Goal: Information Seeking & Learning: Learn about a topic

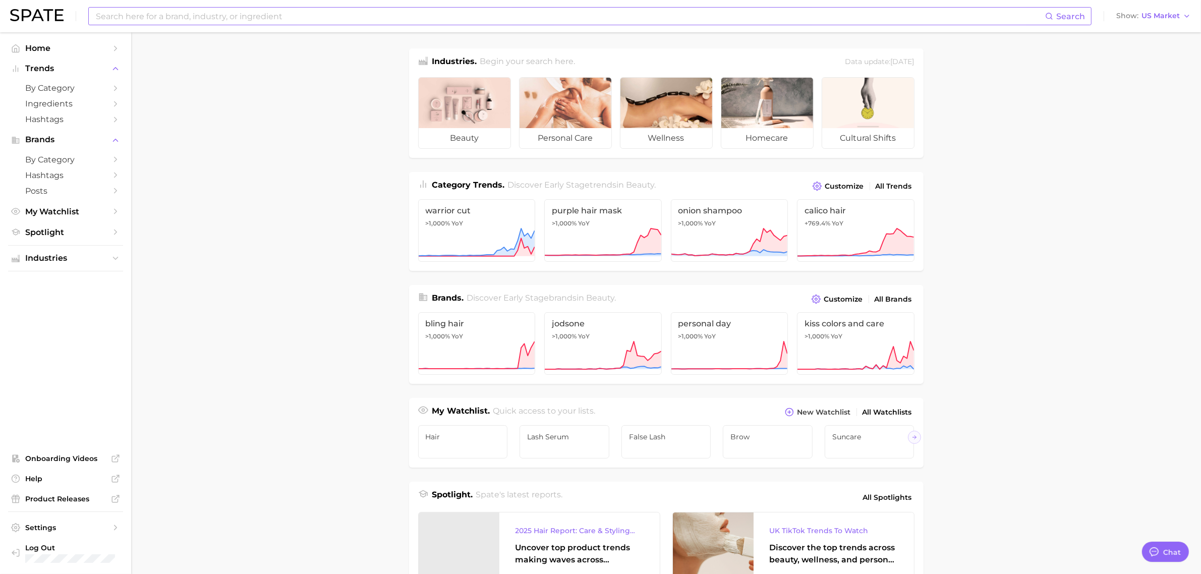
click at [452, 20] on input at bounding box center [570, 16] width 950 height 17
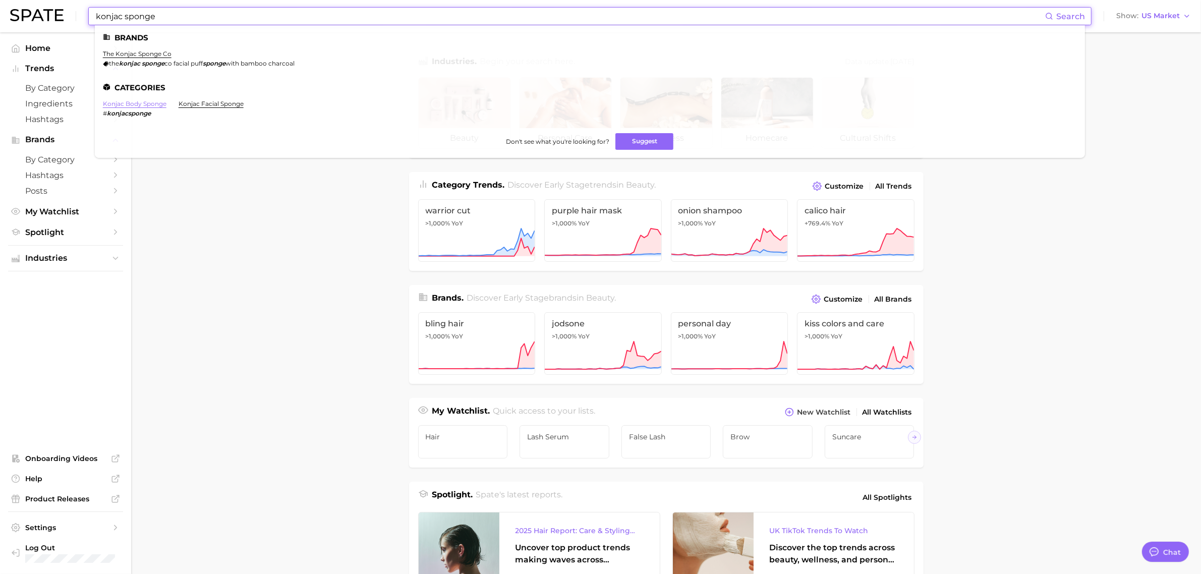
type input "konjac sponge"
click at [141, 102] on link "konjac body sponge" at bounding box center [135, 104] width 64 height 8
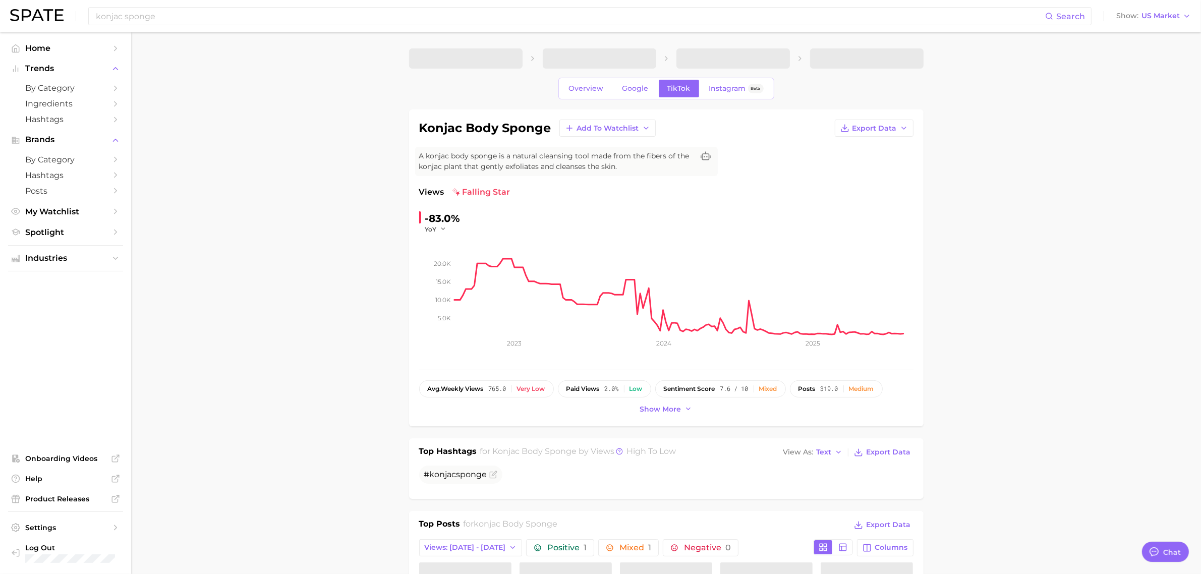
type textarea "x"
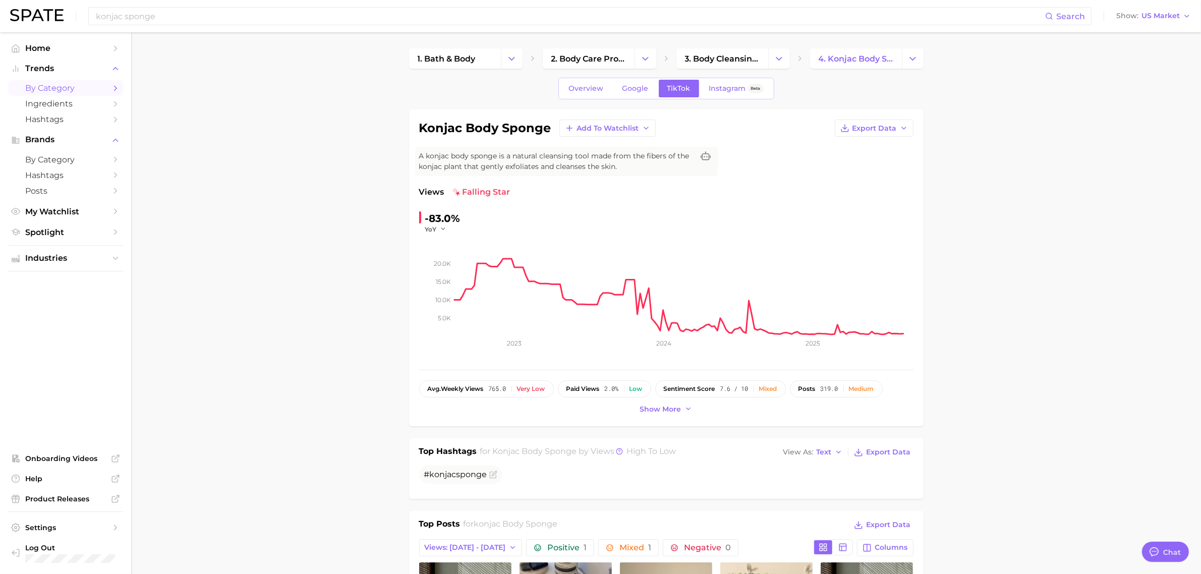
click at [60, 89] on span "by Category" at bounding box center [65, 88] width 81 height 10
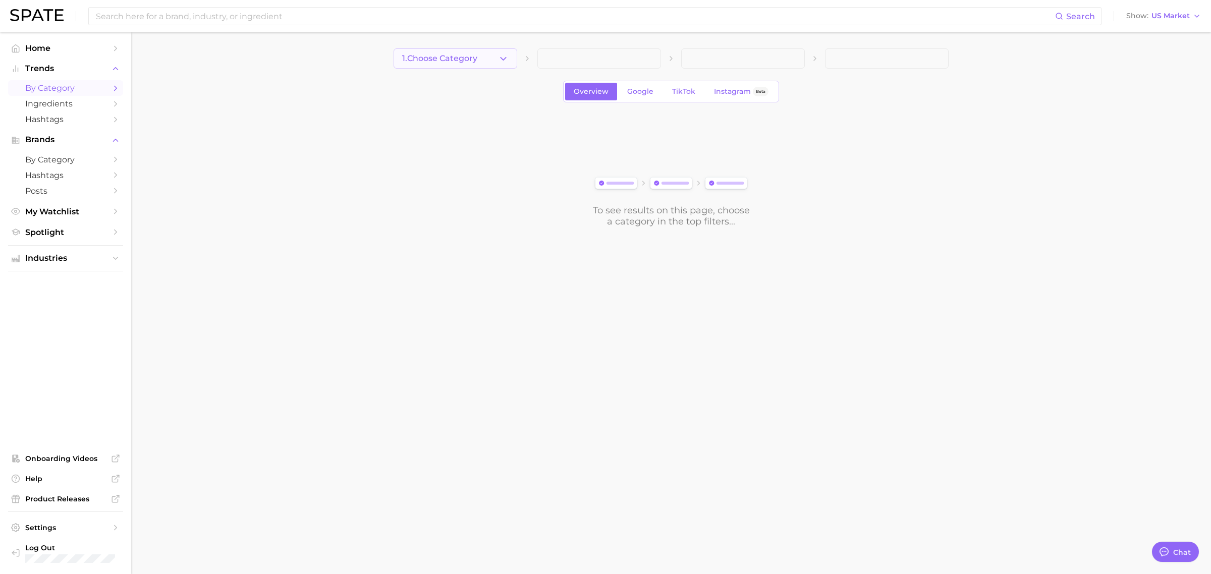
click at [503, 57] on icon "button" at bounding box center [503, 58] width 11 height 11
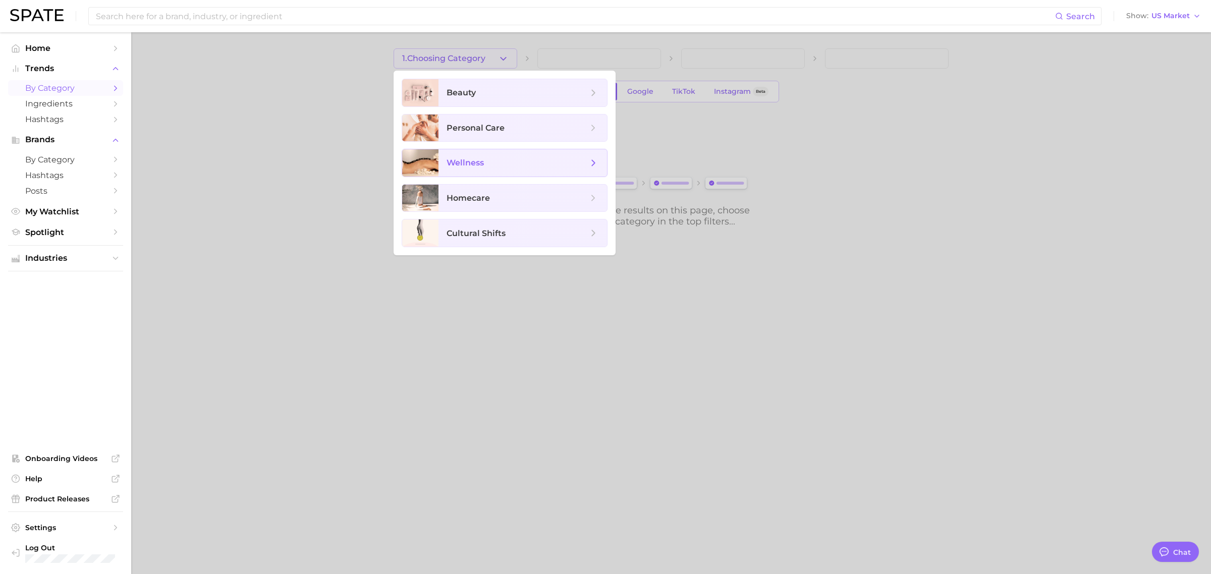
click at [477, 164] on span "wellness" at bounding box center [464, 163] width 37 height 10
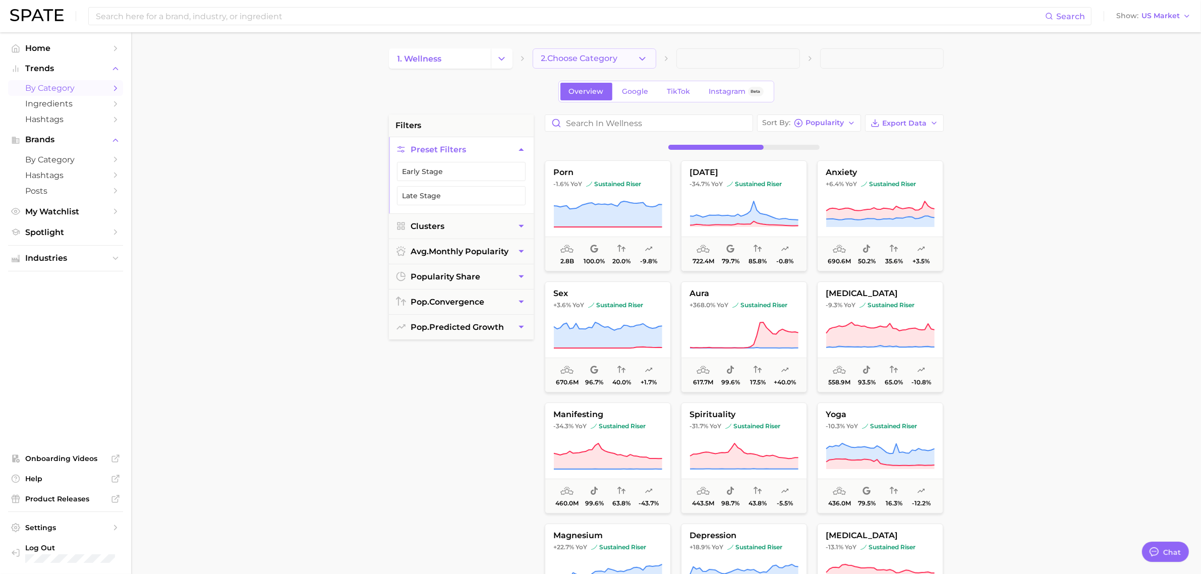
click at [644, 59] on icon "button" at bounding box center [642, 58] width 11 height 11
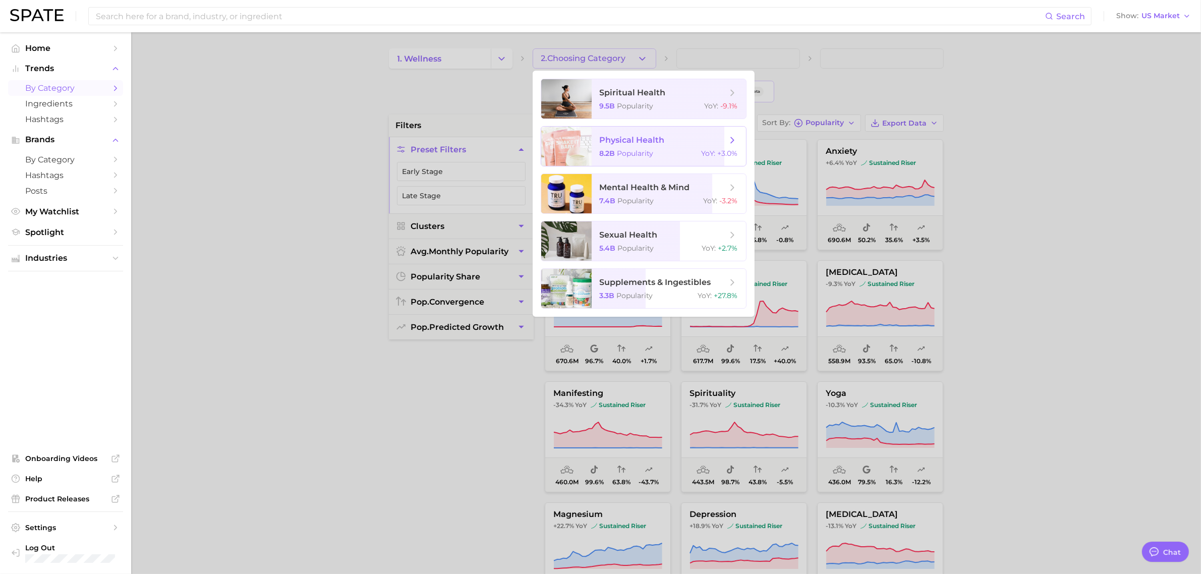
click at [636, 141] on span "physical health" at bounding box center [632, 140] width 65 height 10
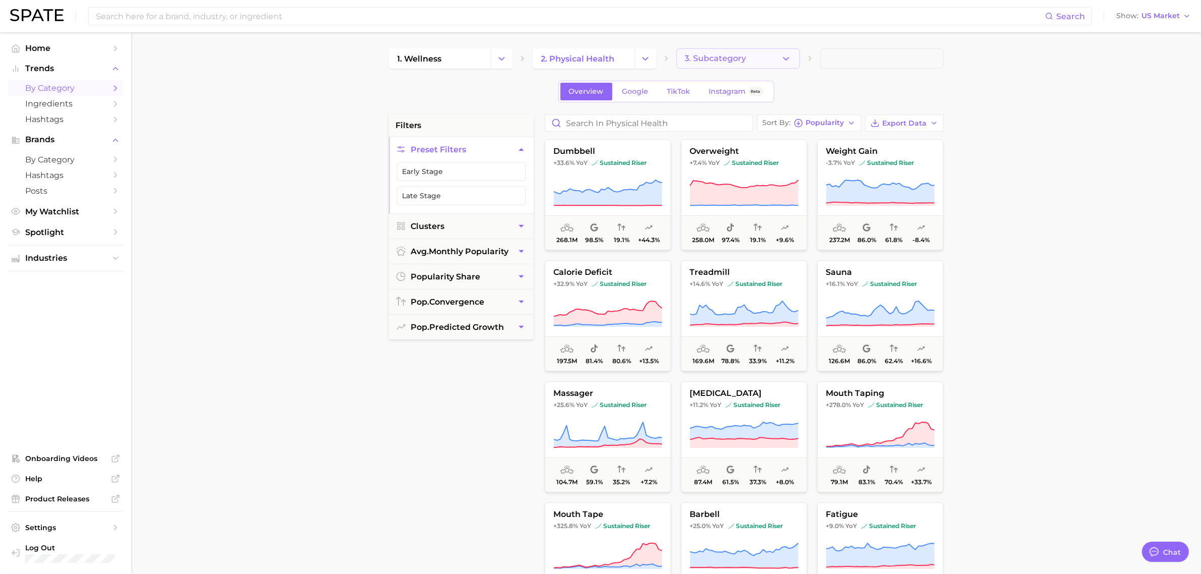
click at [778, 56] on button "3. Subcategory" at bounding box center [739, 58] width 124 height 20
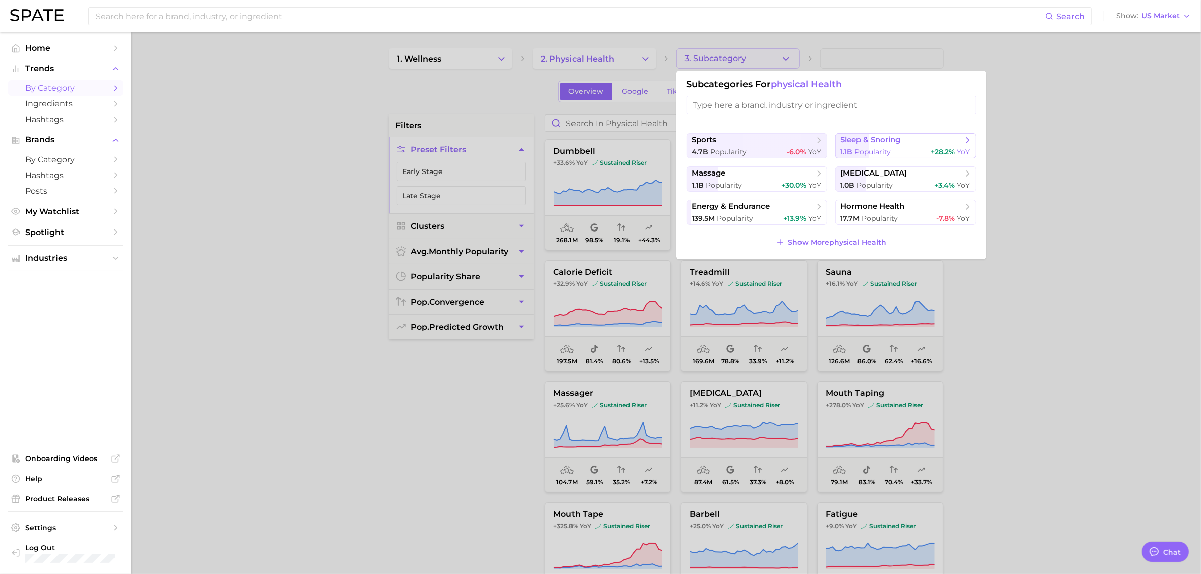
click at [913, 141] on span "sleep & snoring" at bounding box center [902, 140] width 123 height 10
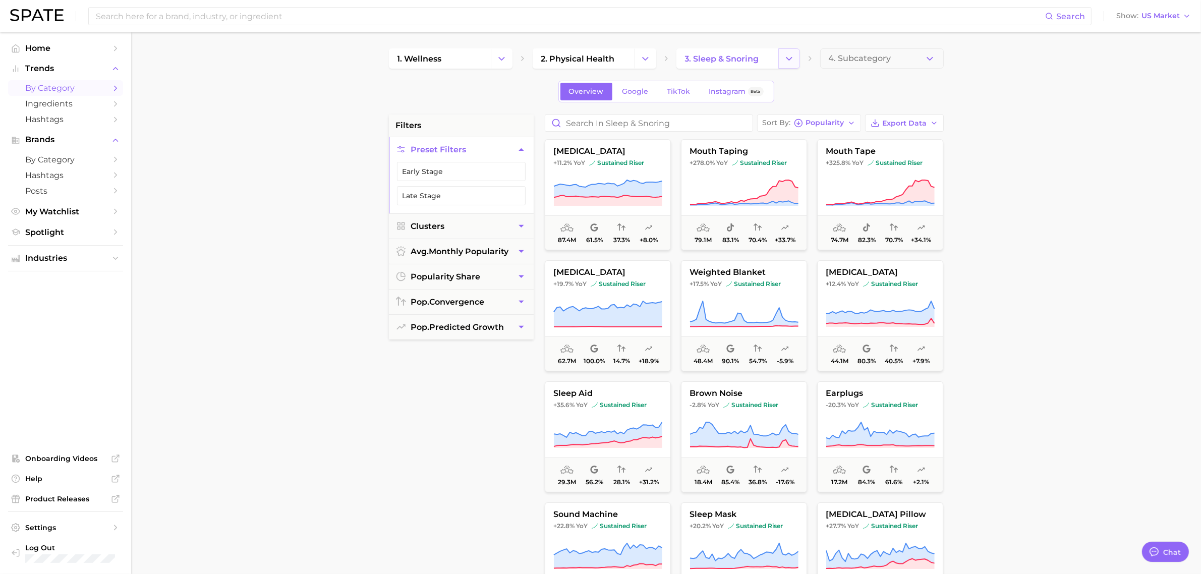
click at [786, 56] on icon "Change Category" at bounding box center [789, 58] width 11 height 11
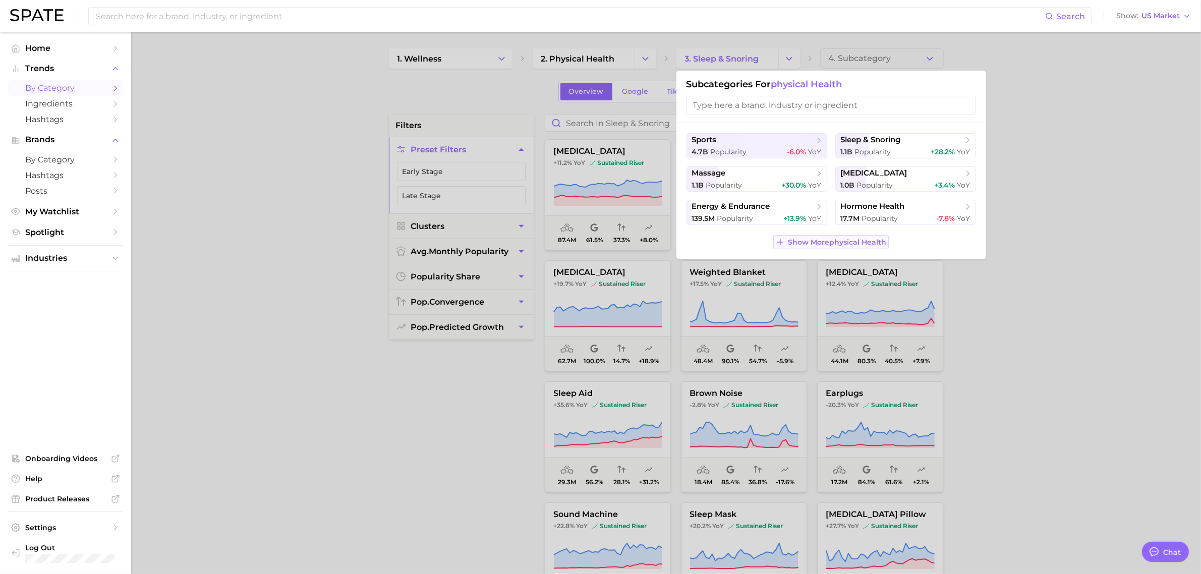
click at [807, 244] on span "Show More physical health" at bounding box center [837, 242] width 98 height 9
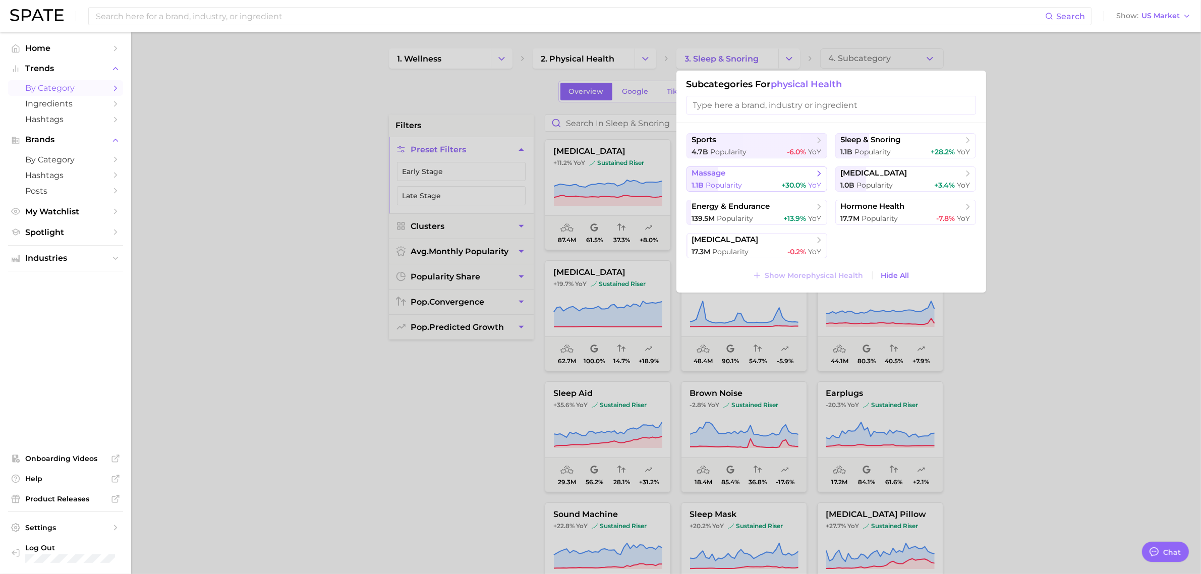
click at [754, 182] on div "1.1b Popularity +30.0% YoY" at bounding box center [757, 186] width 130 height 10
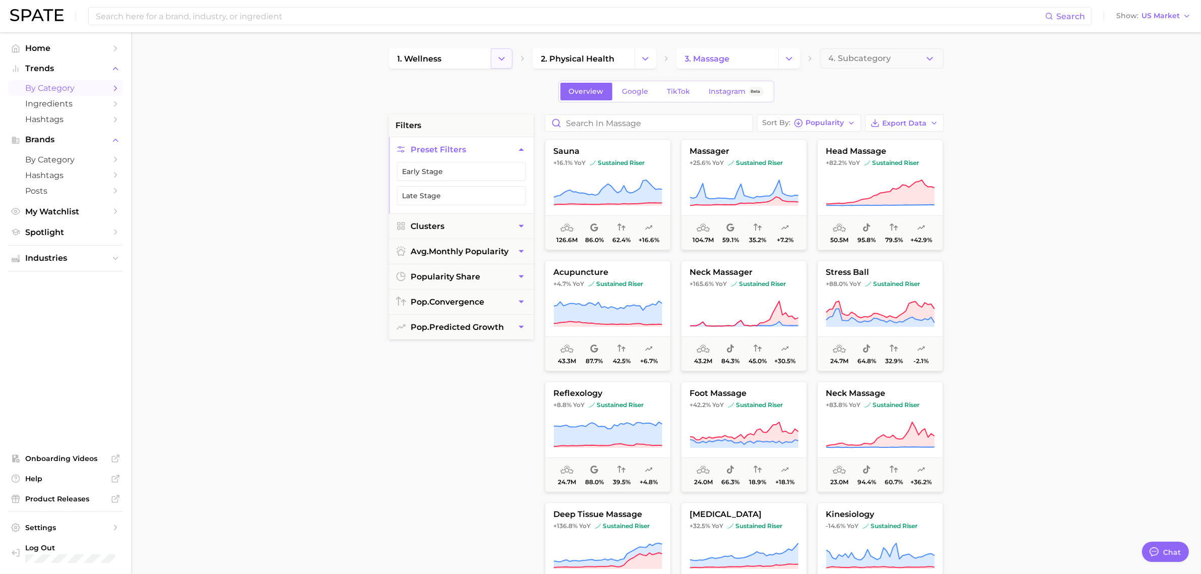
click at [502, 62] on icon "Change Category" at bounding box center [501, 58] width 11 height 11
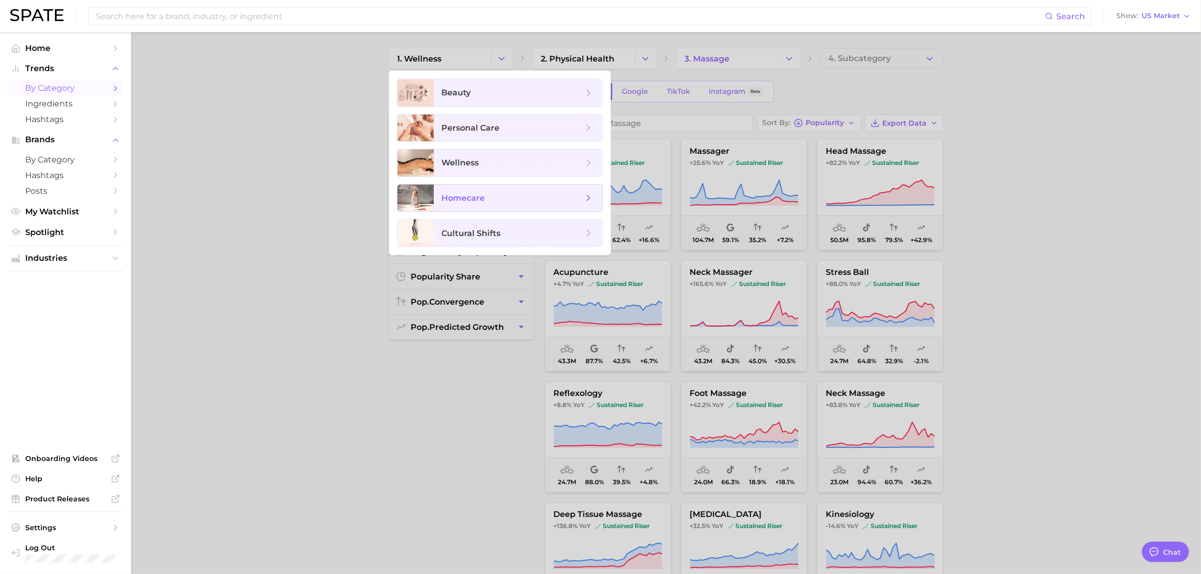
click at [472, 198] on span "homecare" at bounding box center [463, 198] width 43 height 10
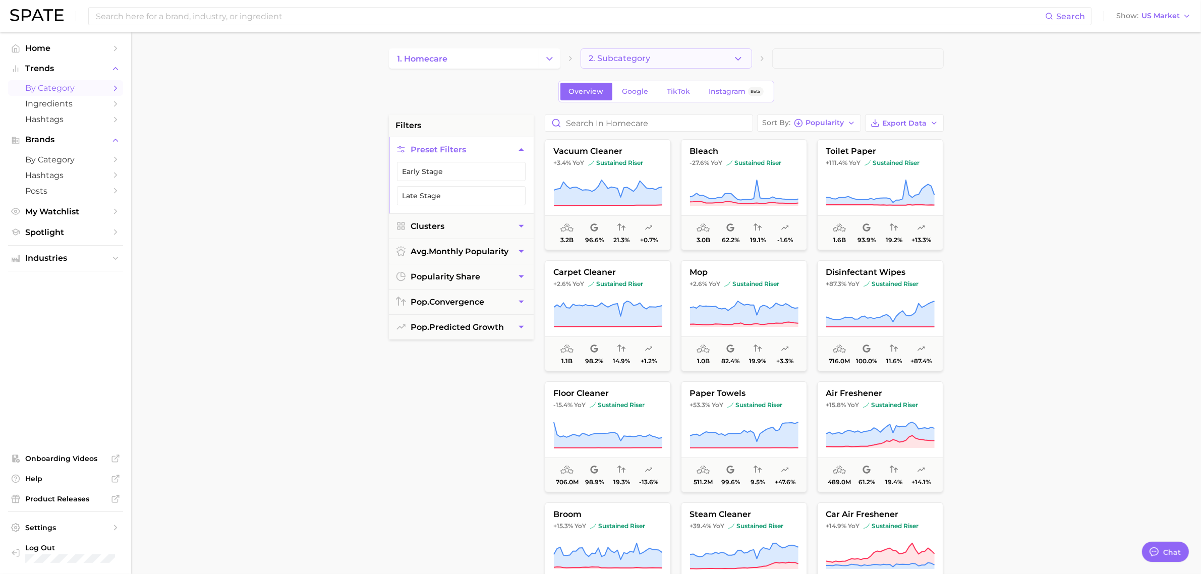
click at [740, 59] on polyline "button" at bounding box center [739, 58] width 6 height 3
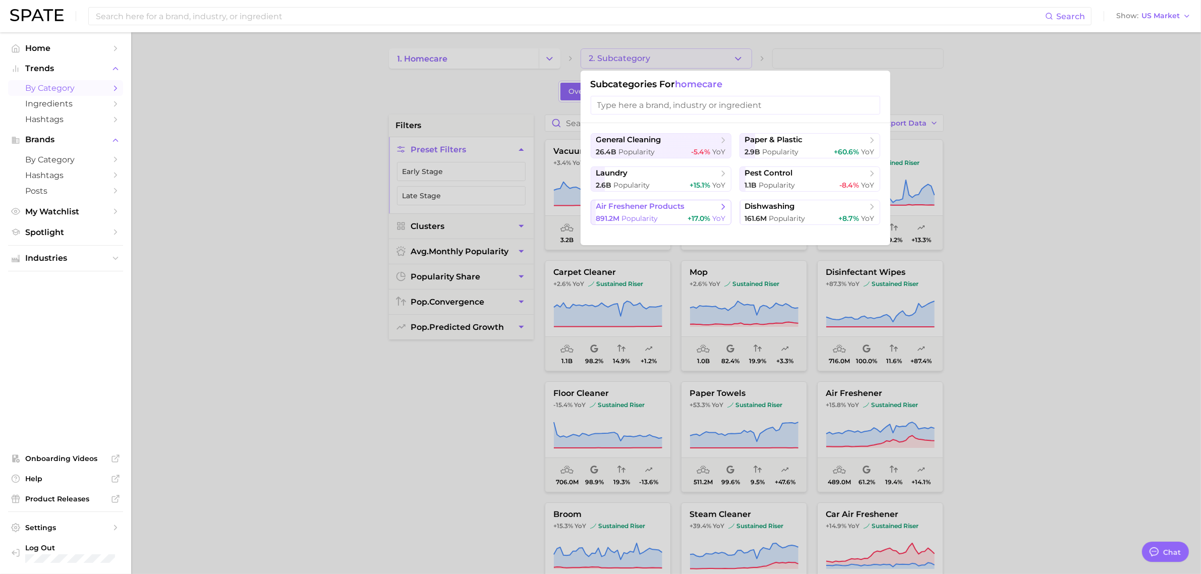
click at [666, 208] on span "air freshener products" at bounding box center [640, 207] width 89 height 10
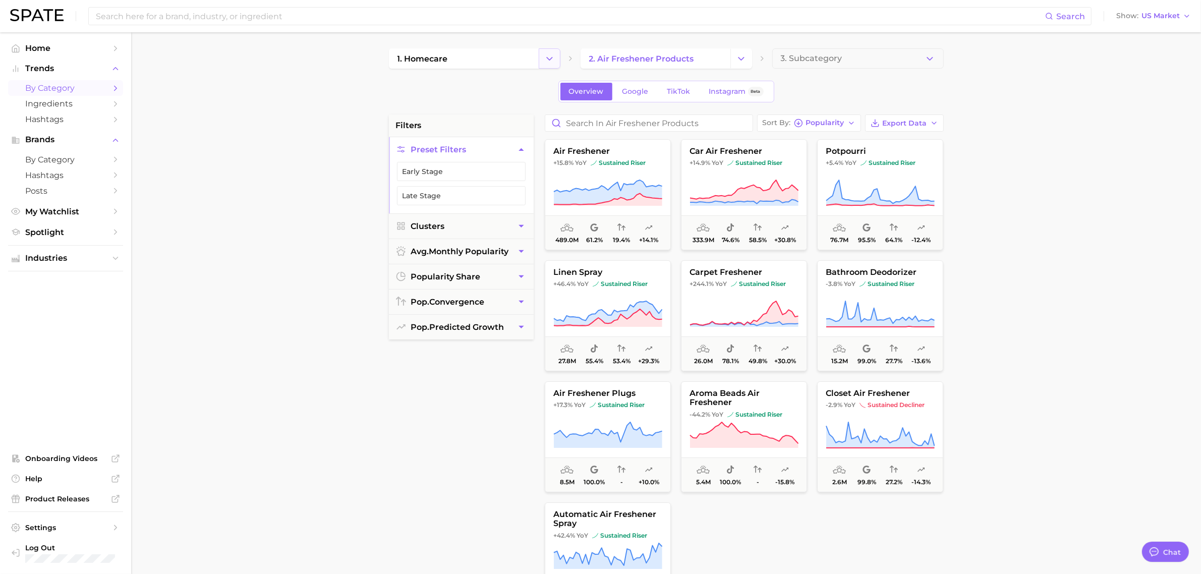
click at [548, 61] on icon "Change Category" at bounding box center [549, 58] width 11 height 11
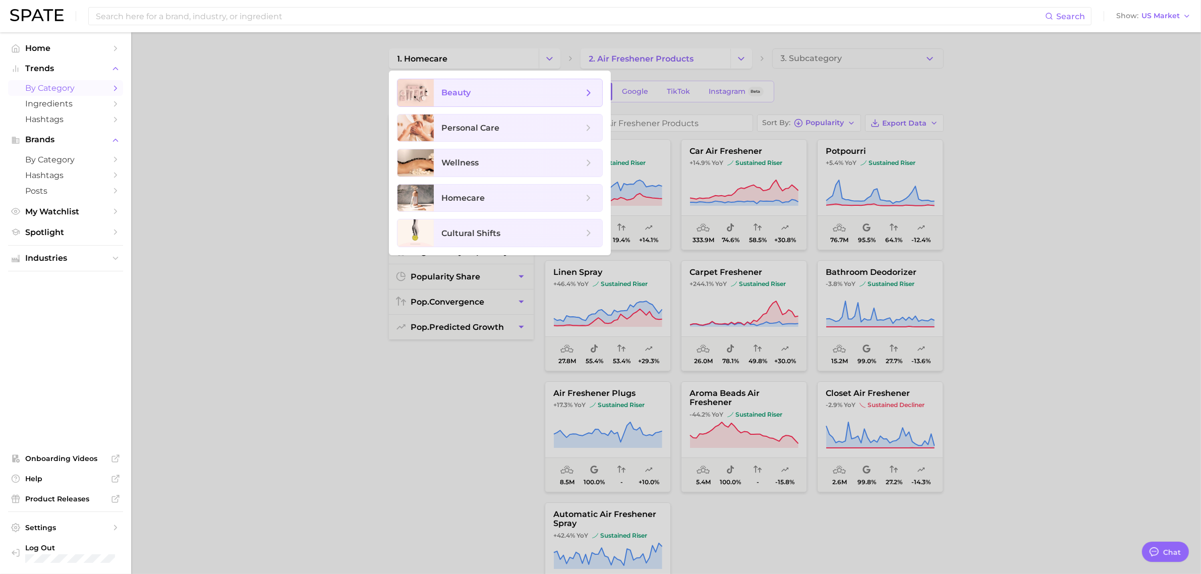
click at [504, 96] on span "beauty" at bounding box center [512, 92] width 141 height 11
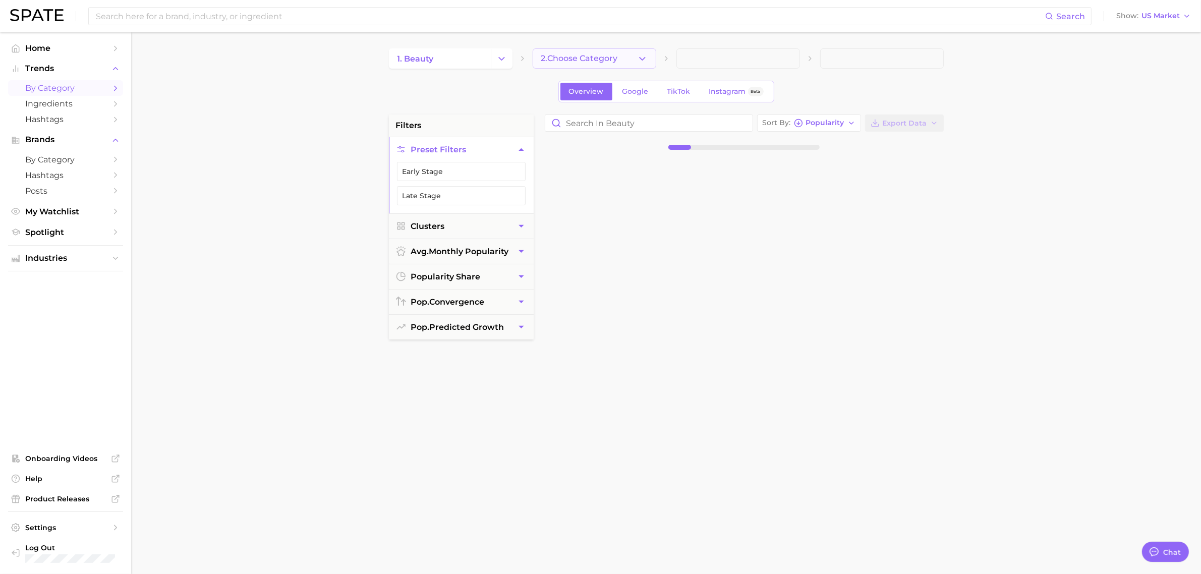
click at [646, 61] on icon "button" at bounding box center [642, 58] width 11 height 11
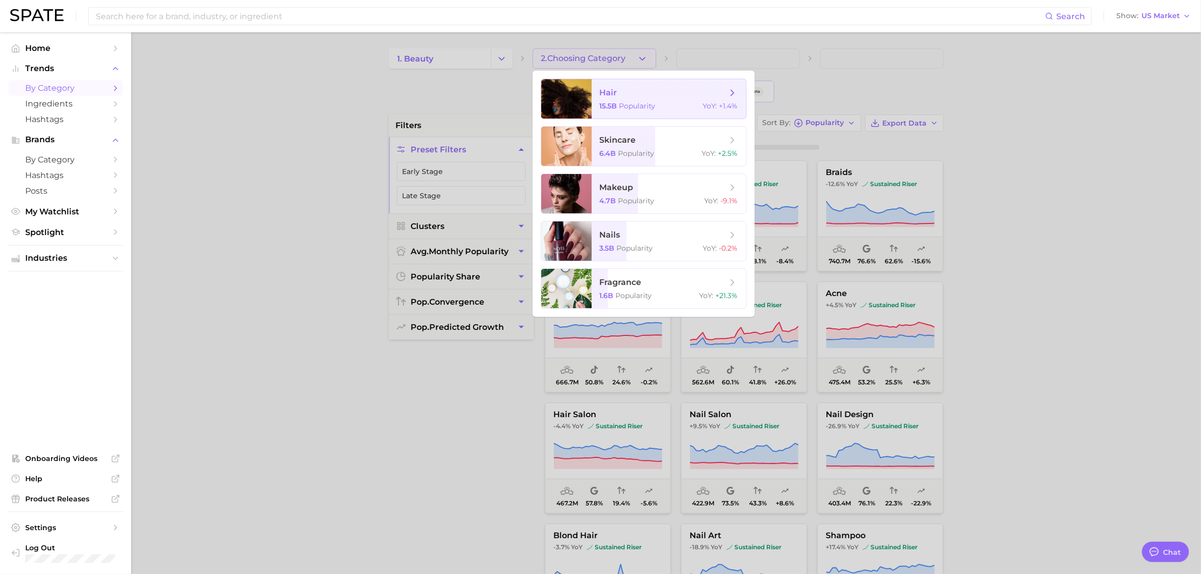
click at [648, 102] on span "Popularity" at bounding box center [637, 105] width 36 height 9
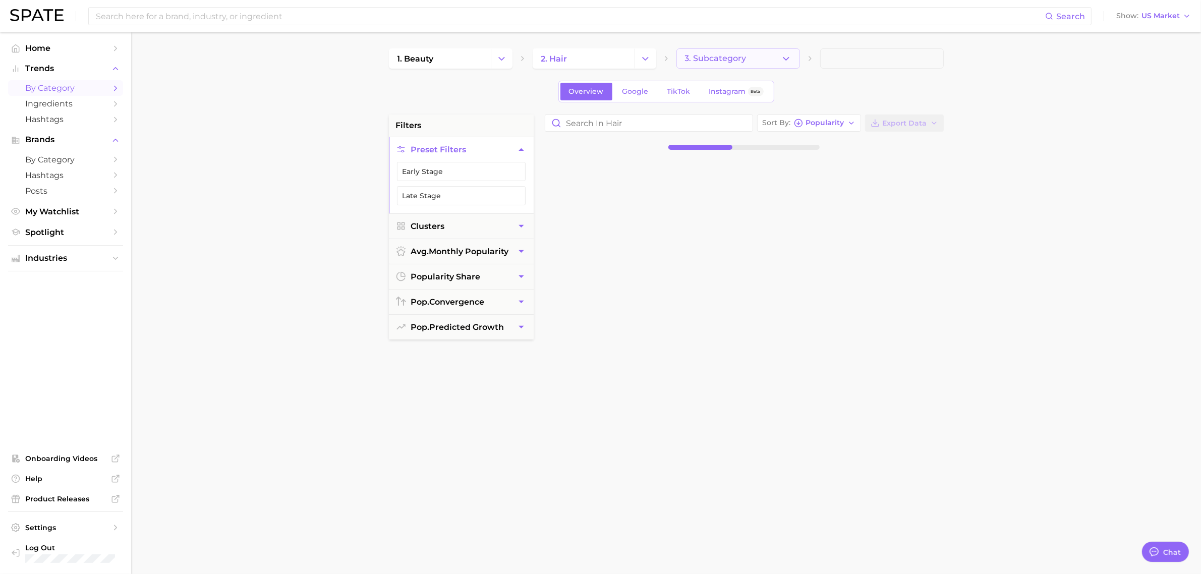
click at [785, 61] on icon "button" at bounding box center [786, 58] width 11 height 11
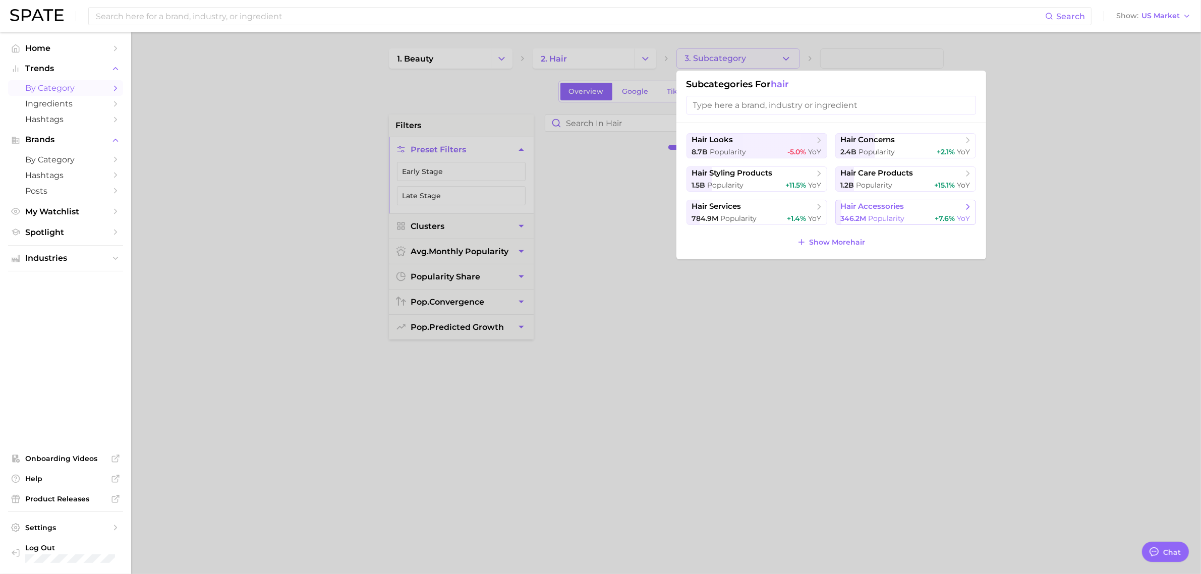
click at [861, 214] on span "346.2m" at bounding box center [854, 218] width 26 height 9
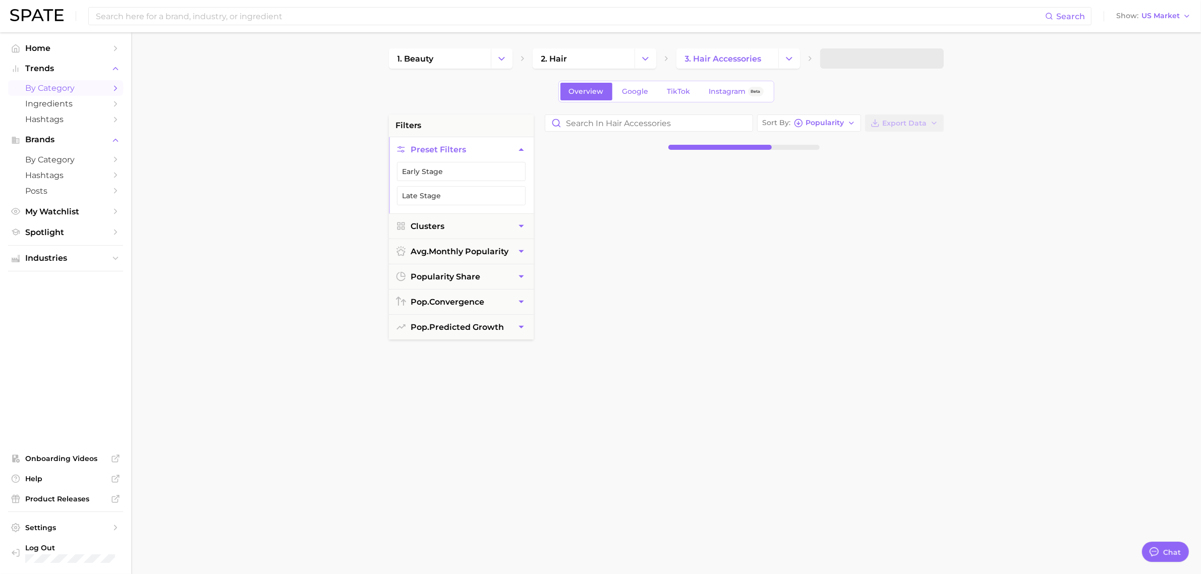
click at [304, 543] on main "1. beauty 2. hair 3. hair accessories Overview Google TikTok Instagram Beta fil…" at bounding box center [666, 414] width 1070 height 765
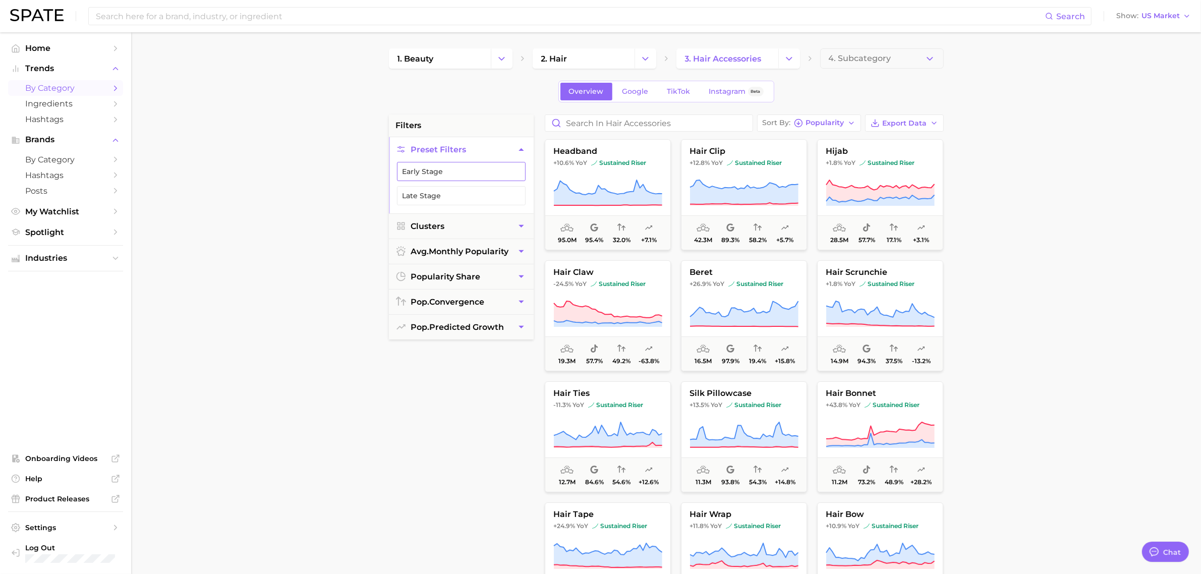
click at [449, 177] on button "Early Stage" at bounding box center [461, 171] width 129 height 19
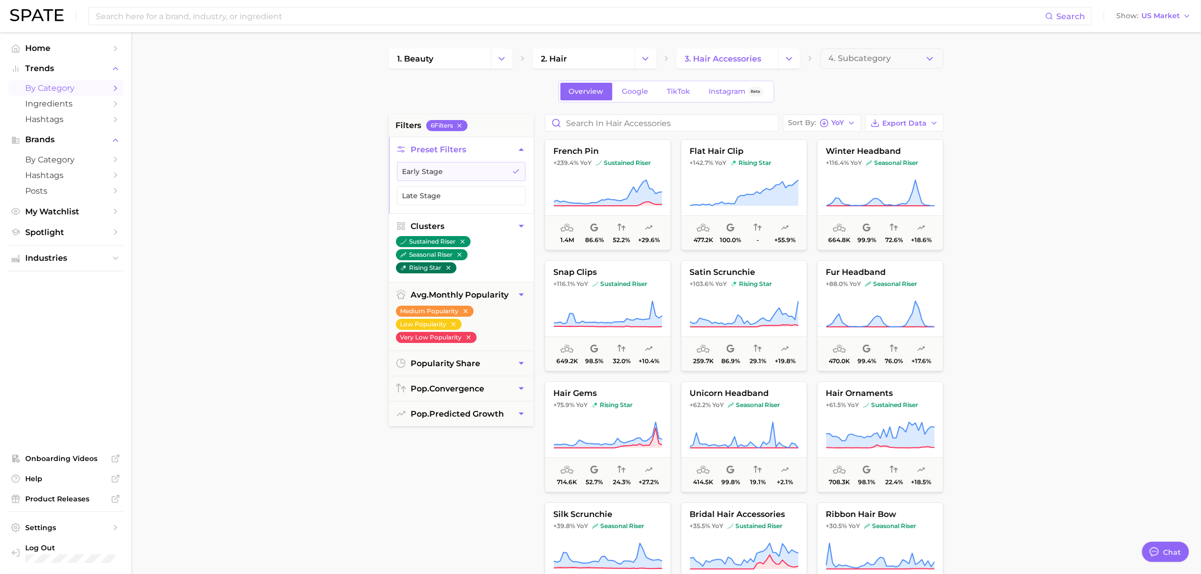
click at [432, 268] on button "rising star" at bounding box center [426, 267] width 61 height 11
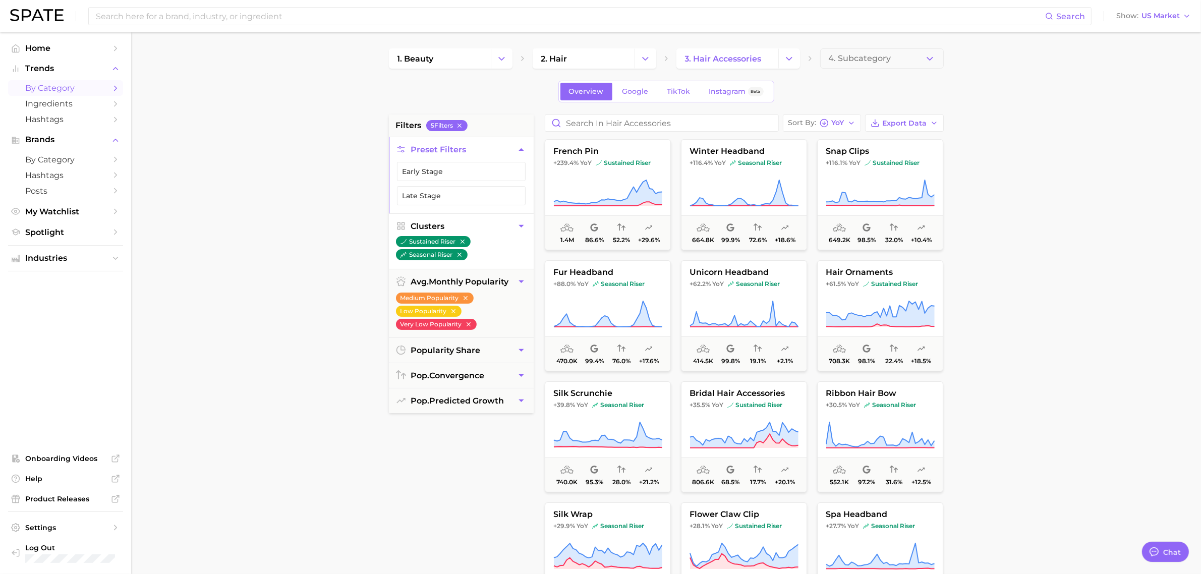
click at [521, 227] on icon "button" at bounding box center [521, 226] width 5 height 3
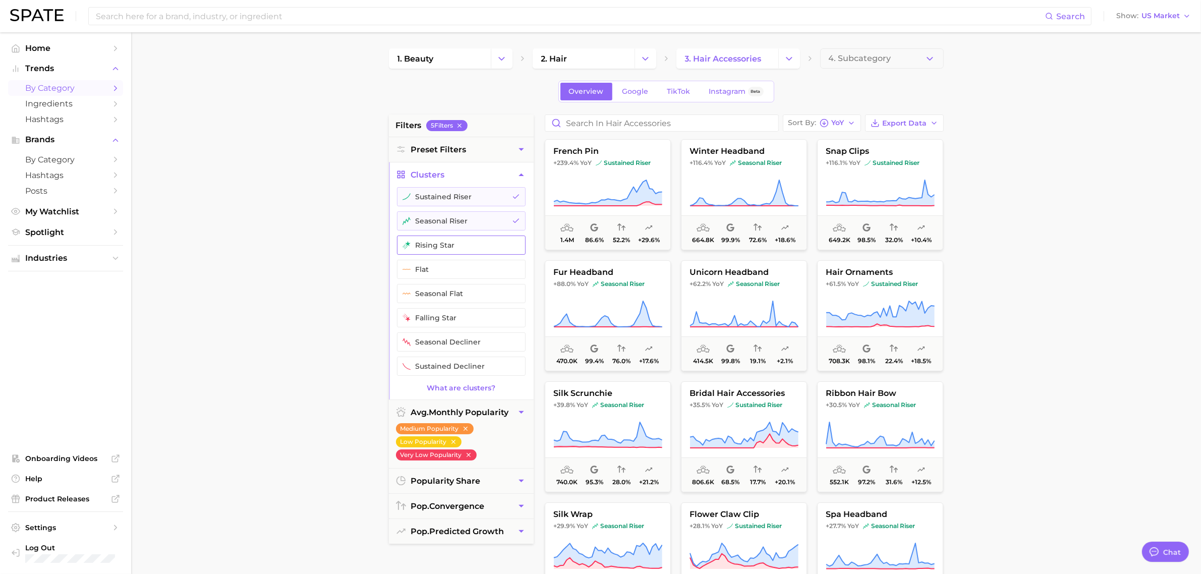
click at [470, 242] on button "rising star" at bounding box center [461, 245] width 129 height 19
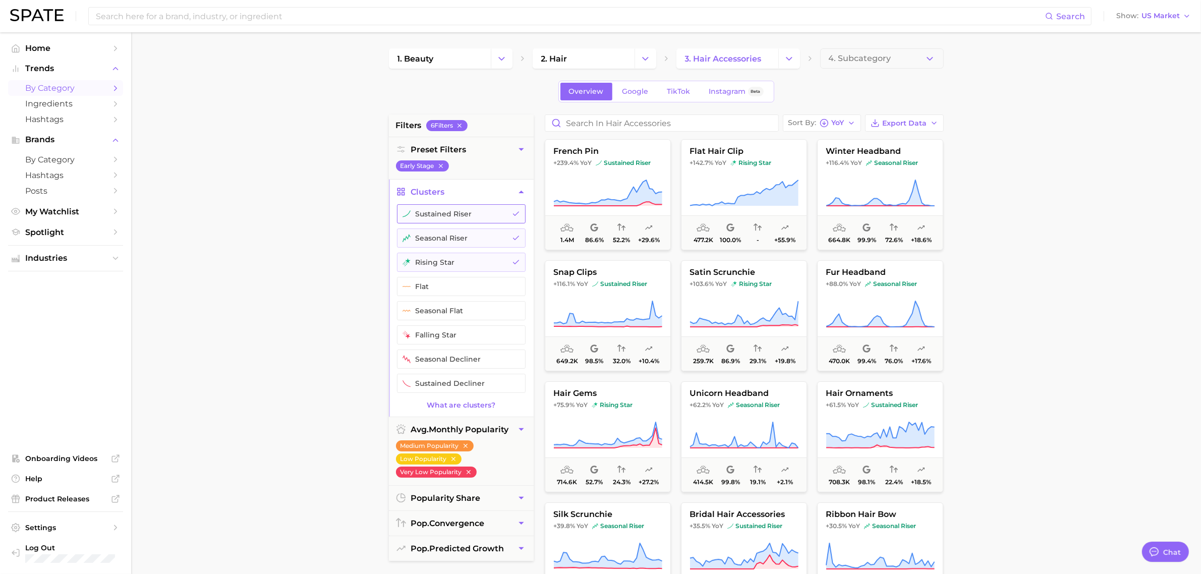
click at [445, 218] on button "sustained riser" at bounding box center [461, 213] width 129 height 19
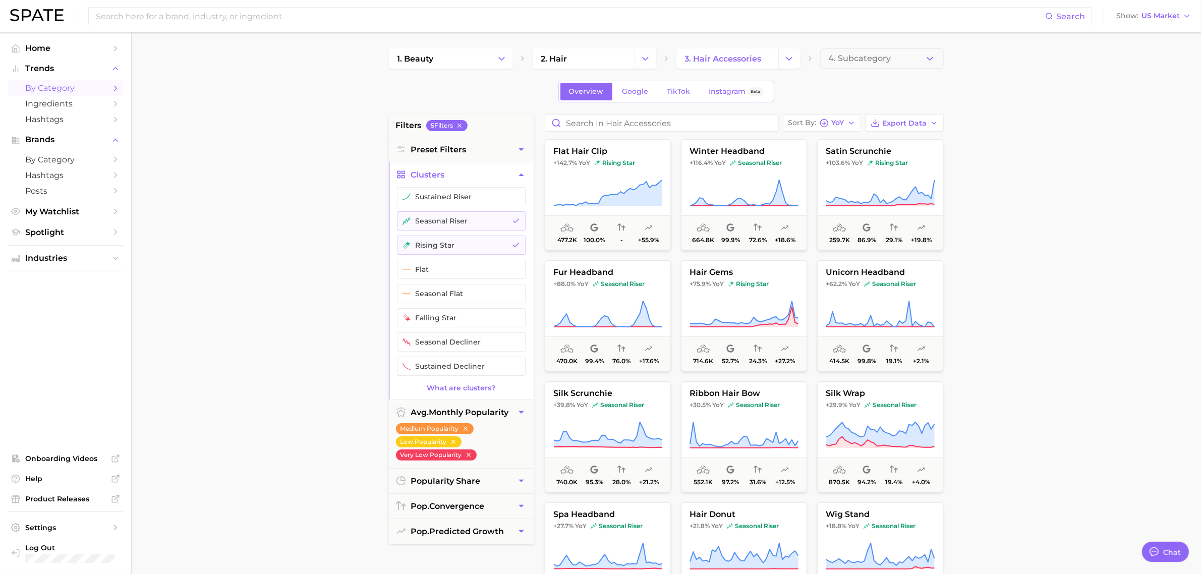
click at [333, 307] on main "1. beauty 2. hair 3. hair accessories 4. Subcategory Overview Google TikTok Ins…" at bounding box center [666, 414] width 1070 height 765
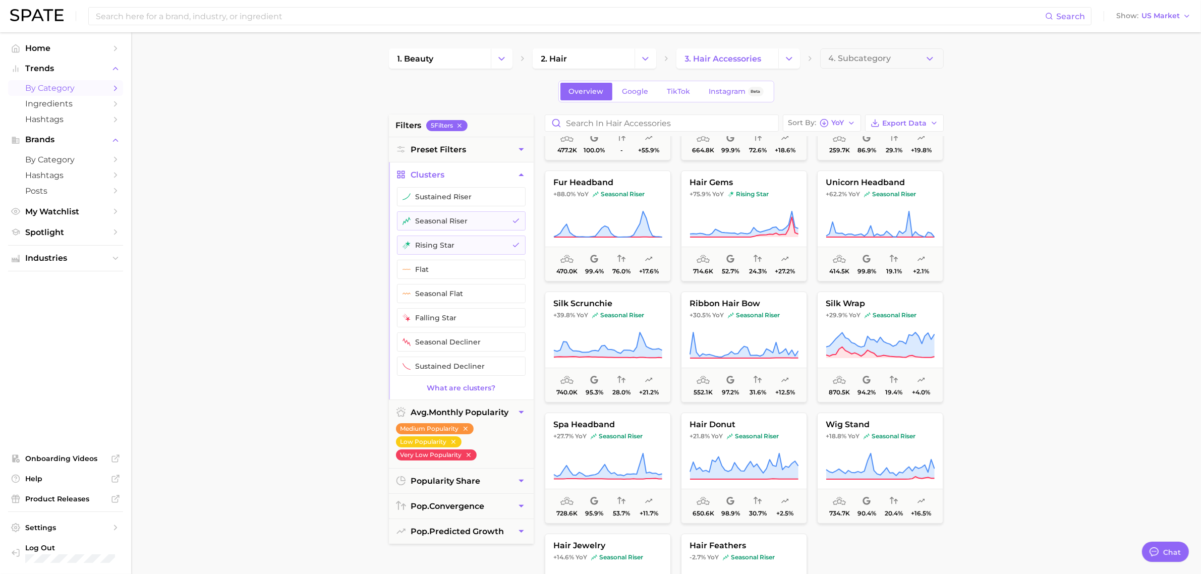
scroll to position [136, 0]
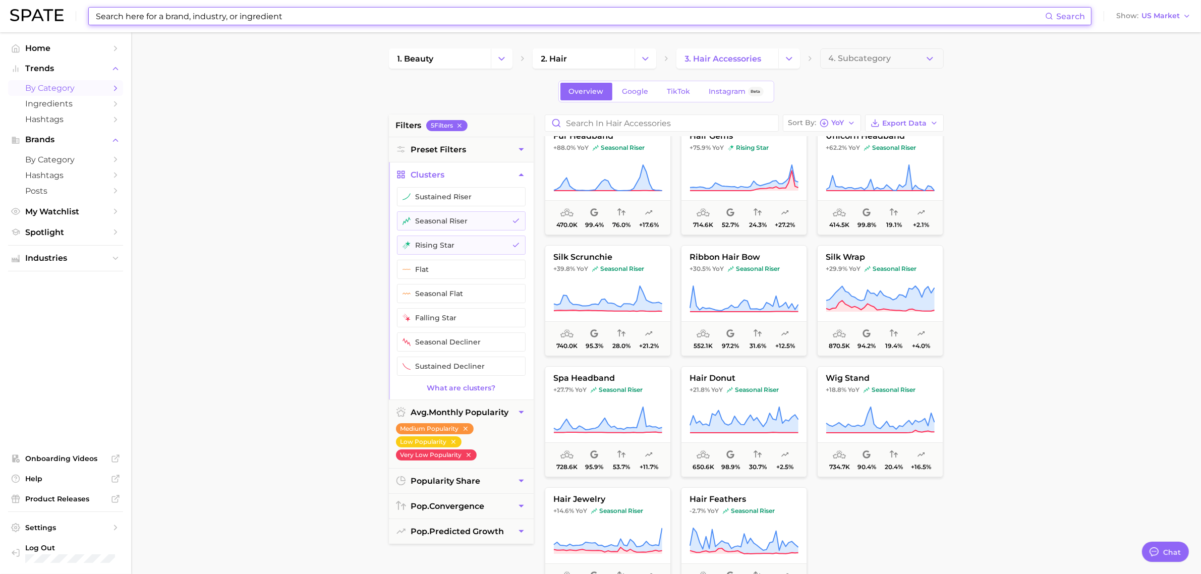
click at [217, 18] on input at bounding box center [570, 16] width 950 height 17
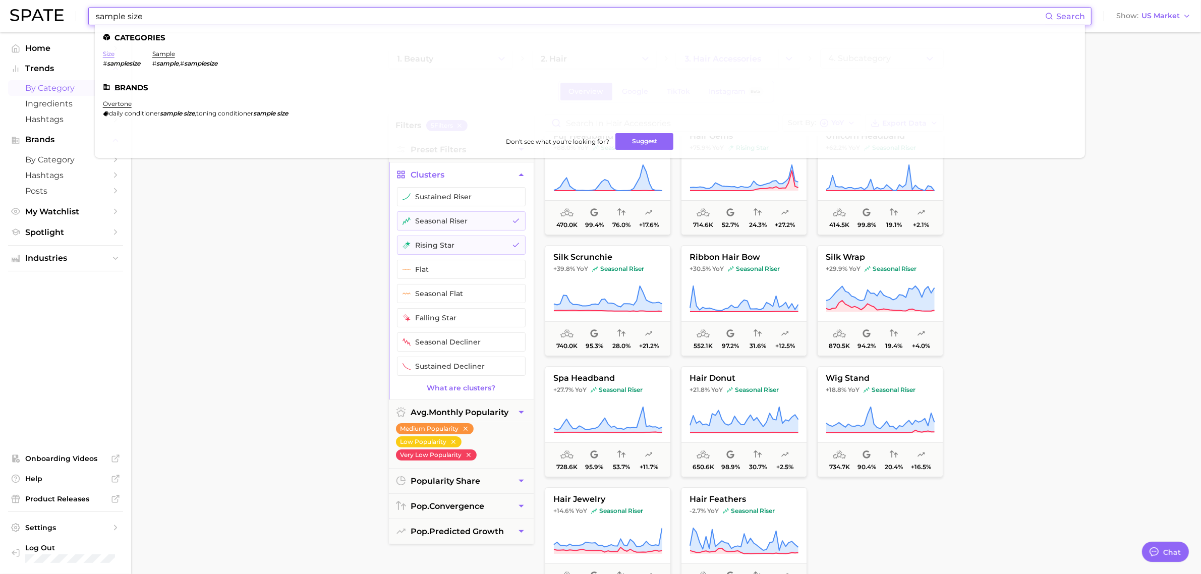
type input "sample size"
click at [108, 53] on link "size" at bounding box center [109, 54] width 12 height 8
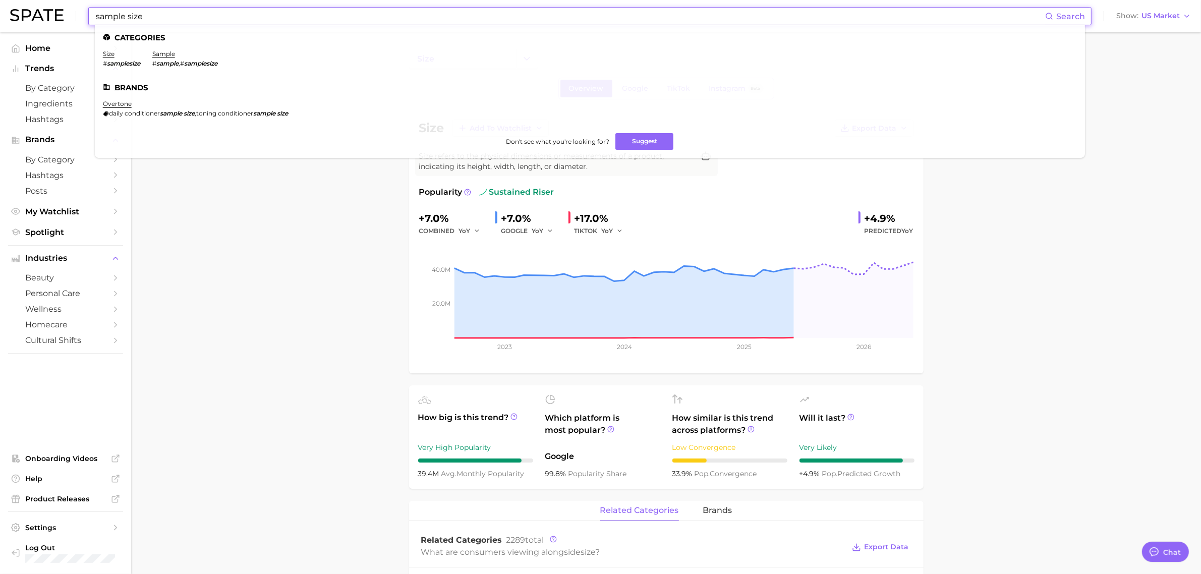
click at [183, 16] on input "sample size" at bounding box center [570, 16] width 950 height 17
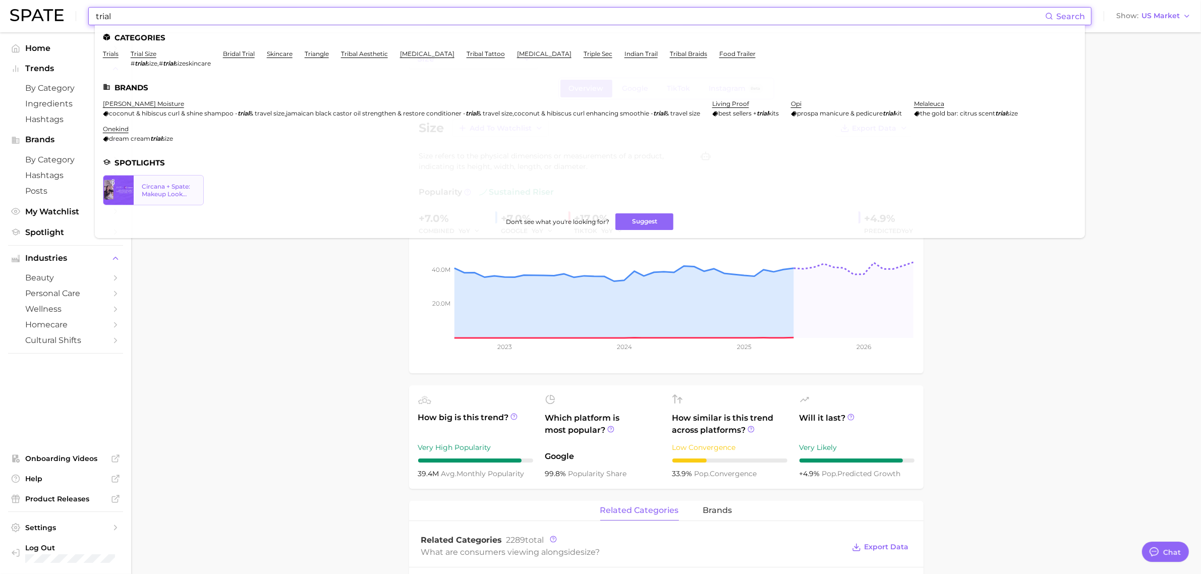
click at [152, 183] on div "Circana + Spate: Makeup Look Trends" at bounding box center [168, 190] width 53 height 15
click at [145, 53] on link "trial size" at bounding box center [144, 54] width 26 height 8
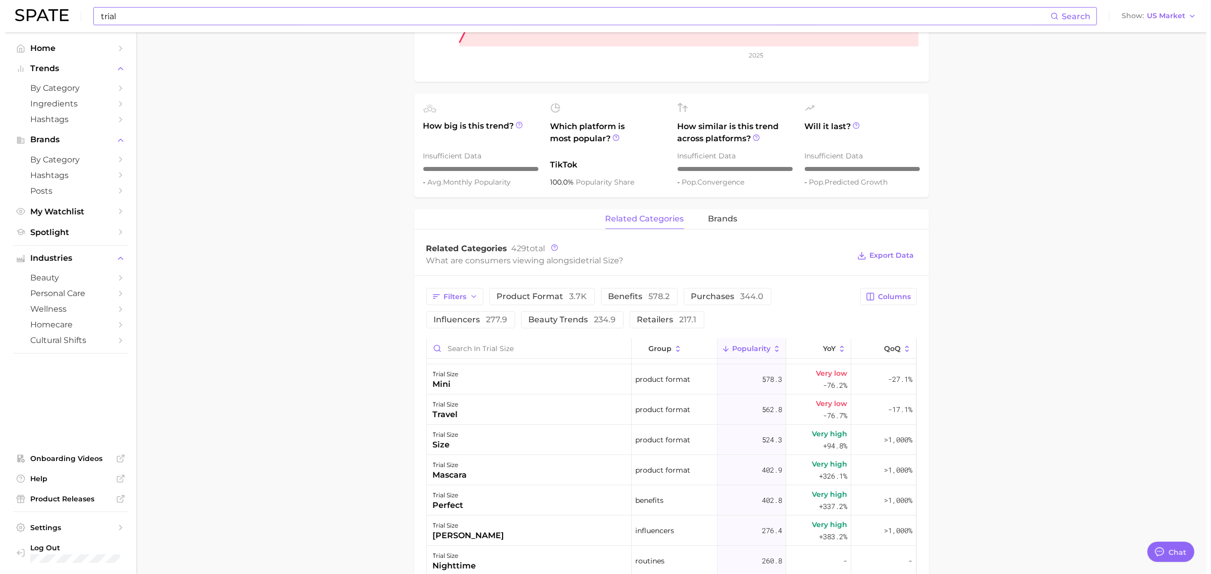
scroll to position [54, 0]
click at [652, 410] on span "product format" at bounding box center [657, 411] width 55 height 12
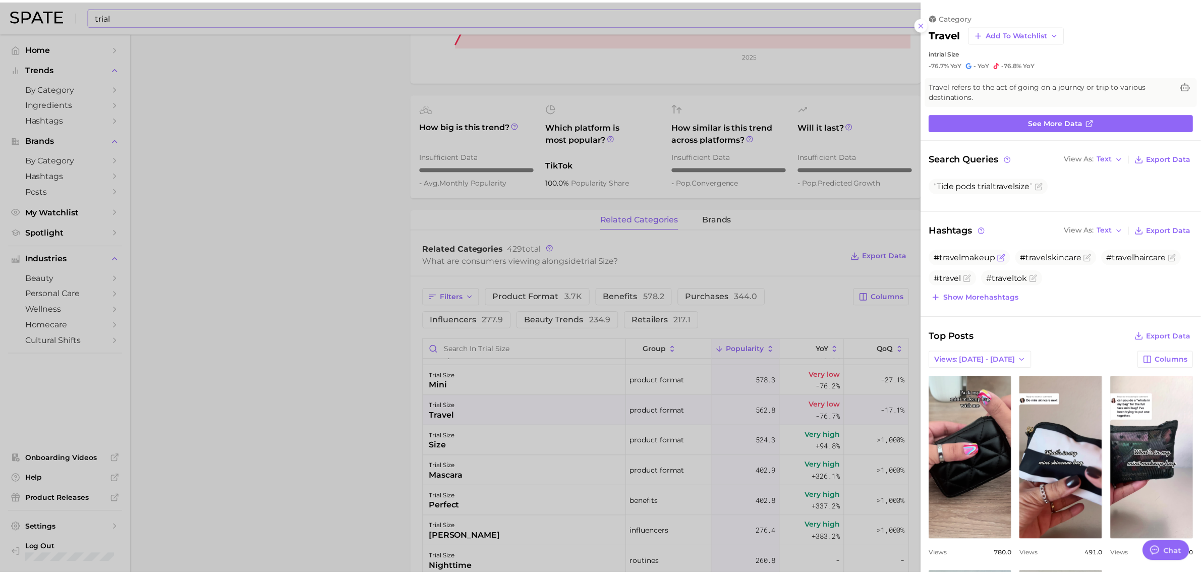
scroll to position [0, 0]
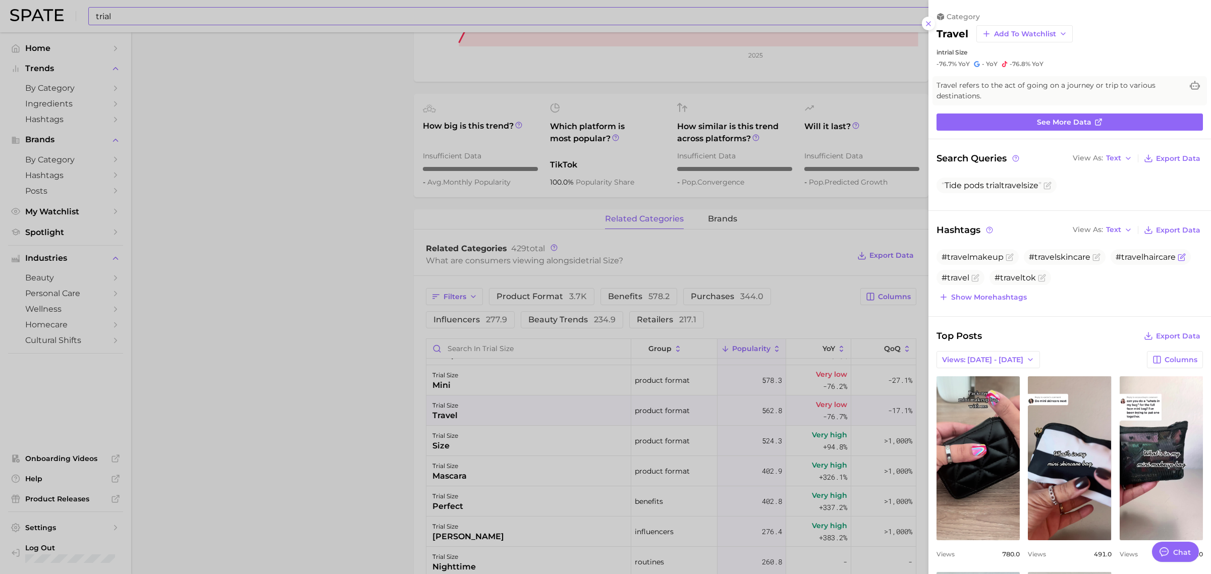
click at [1144, 258] on span "#travelhaircare" at bounding box center [1145, 257] width 60 height 10
click at [1115, 256] on span "#travelhaircare" at bounding box center [1145, 257] width 60 height 10
click at [345, 132] on div at bounding box center [605, 287] width 1211 height 574
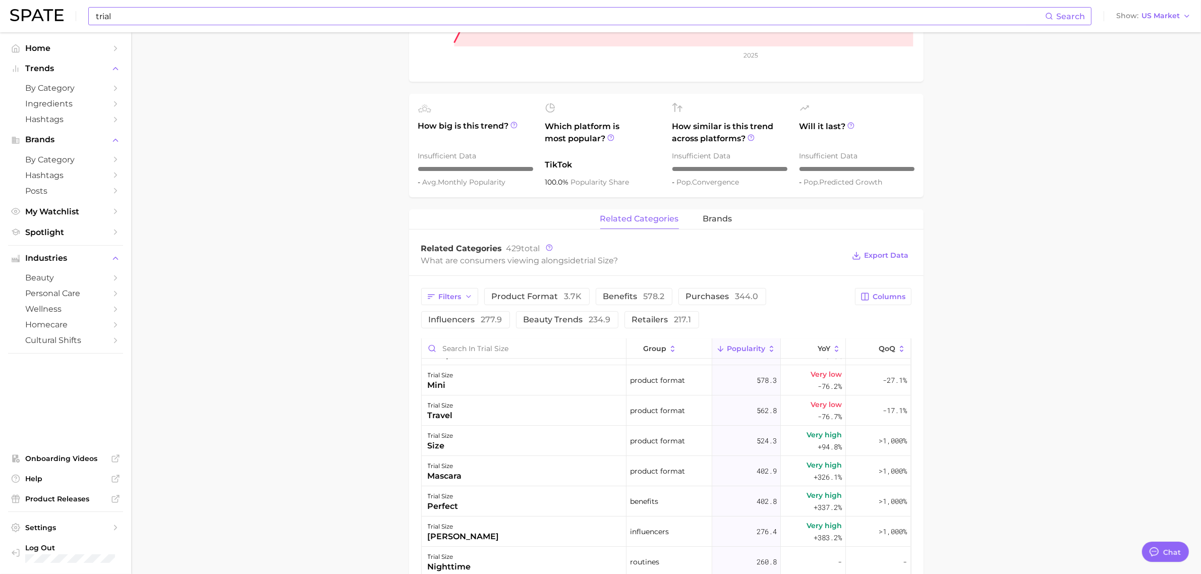
click at [372, 9] on input "trial" at bounding box center [570, 16] width 950 height 17
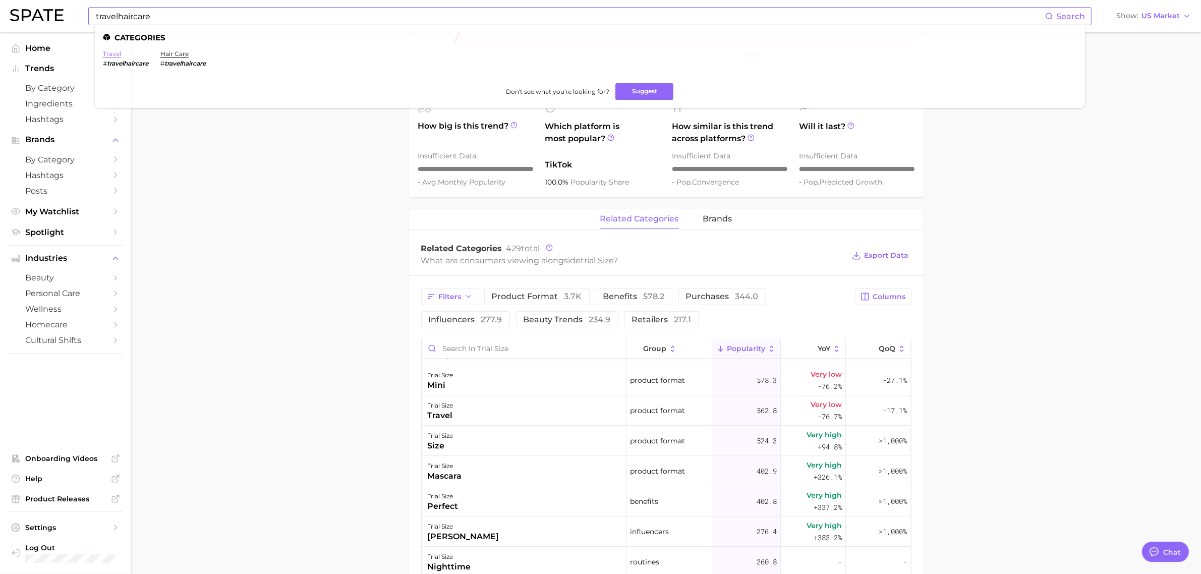
click at [111, 56] on link "travel" at bounding box center [112, 54] width 18 height 8
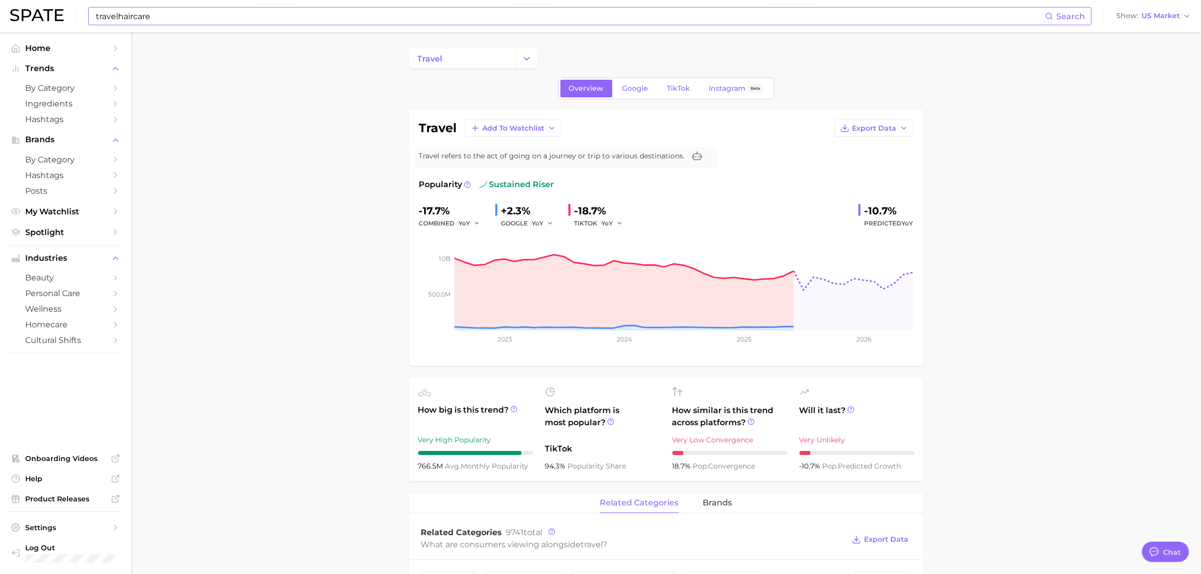
click at [225, 19] on input "travelhaircare" at bounding box center [570, 16] width 950 height 17
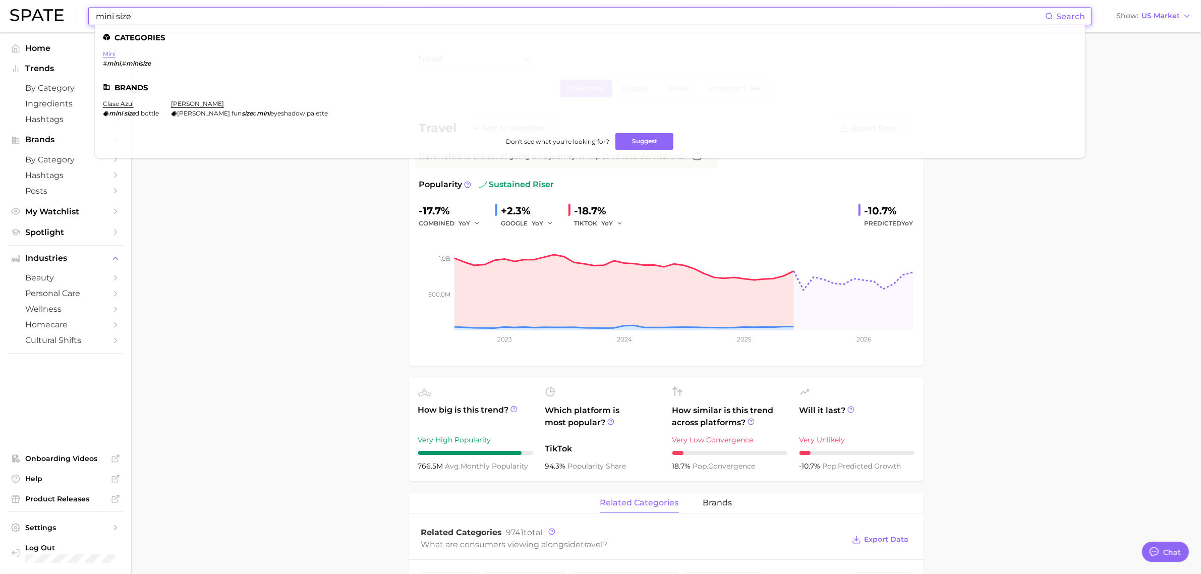
click at [107, 55] on link "mini" at bounding box center [109, 54] width 13 height 8
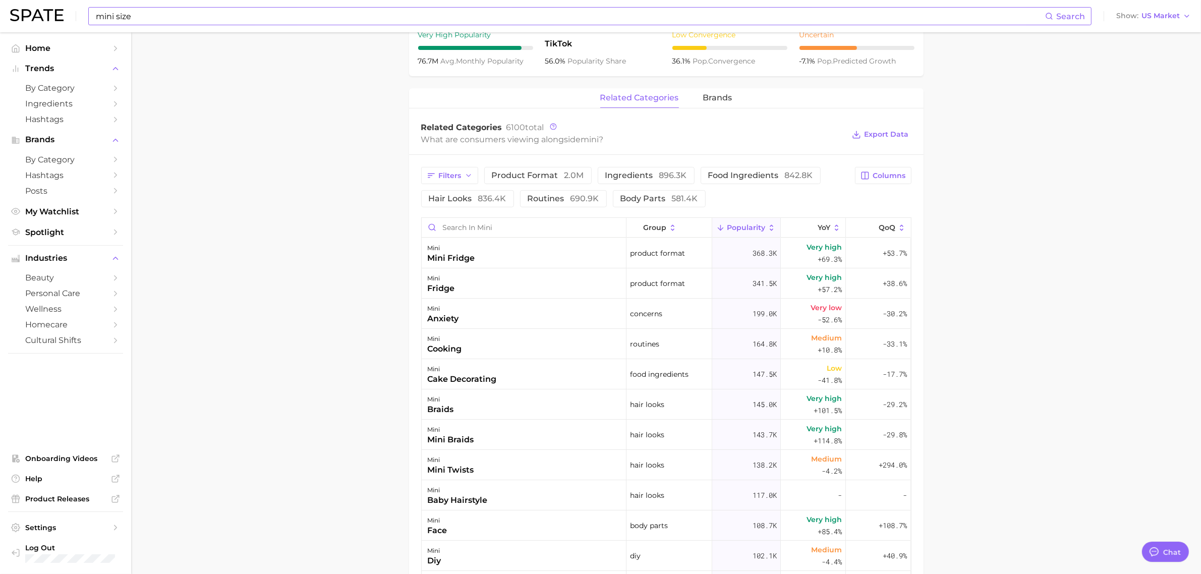
scroll to position [406, 0]
click at [523, 177] on span "product format 2.0m" at bounding box center [538, 175] width 92 height 8
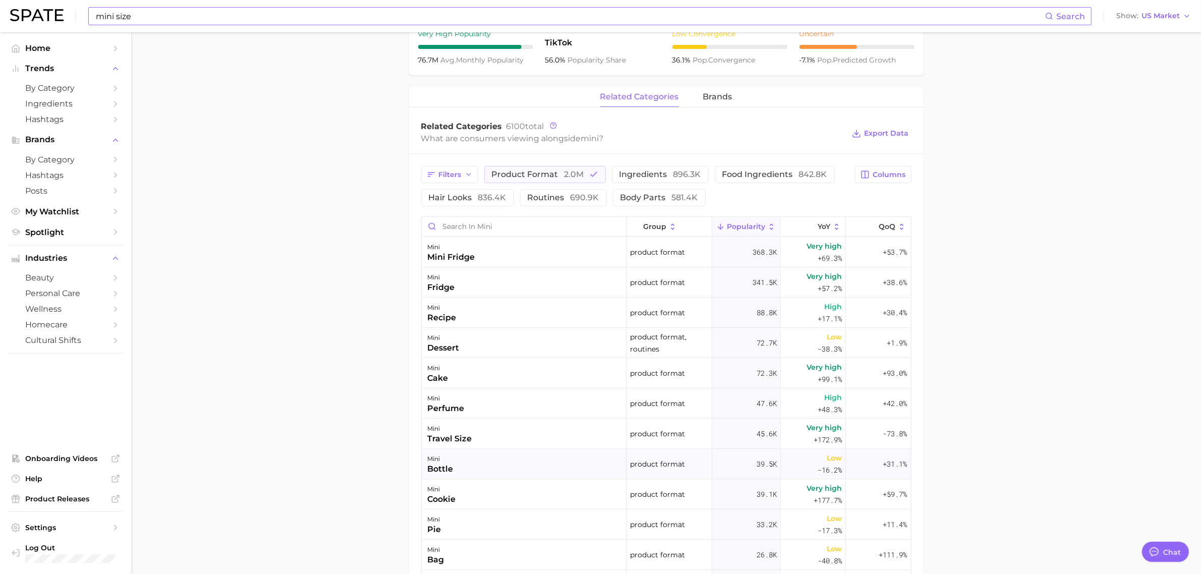
scroll to position [0, 0]
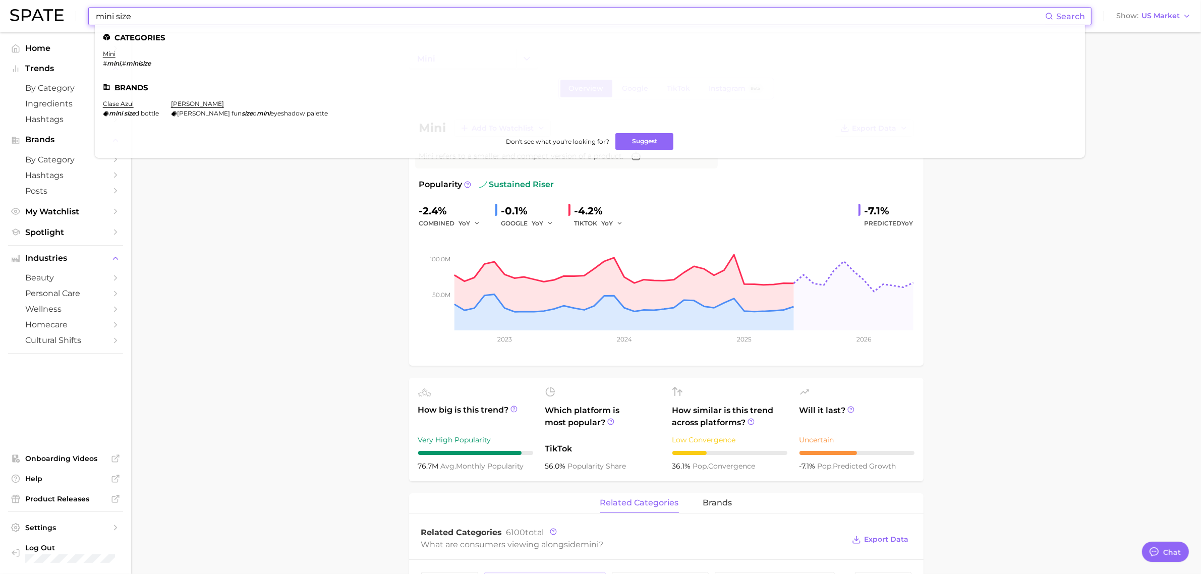
click at [341, 12] on input "mini size" at bounding box center [570, 16] width 950 height 17
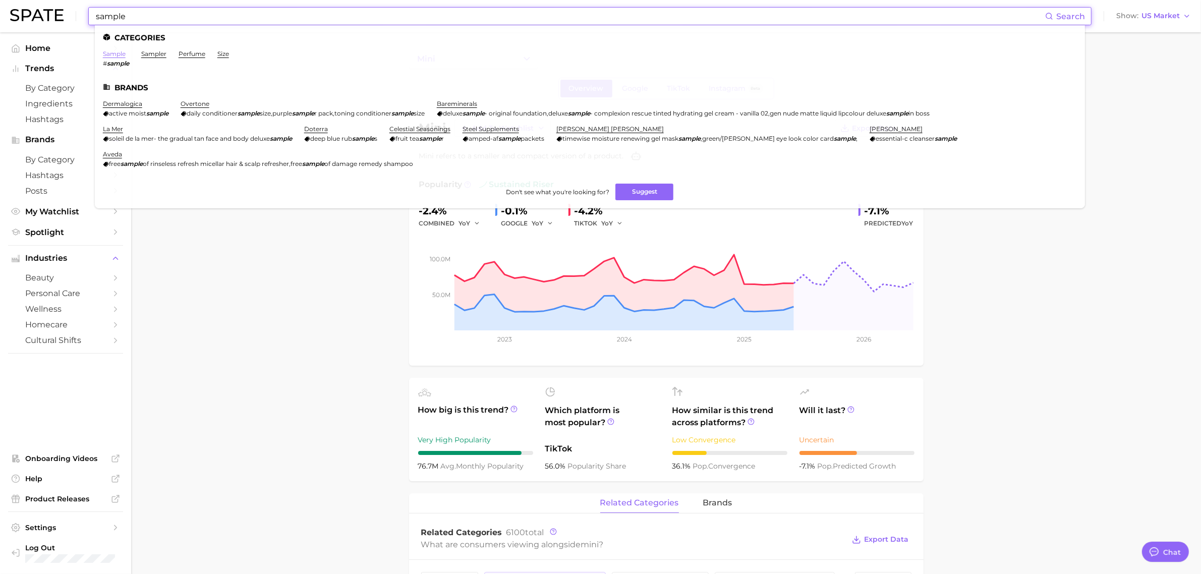
type input "sample"
click at [115, 53] on link "sample" at bounding box center [114, 54] width 23 height 8
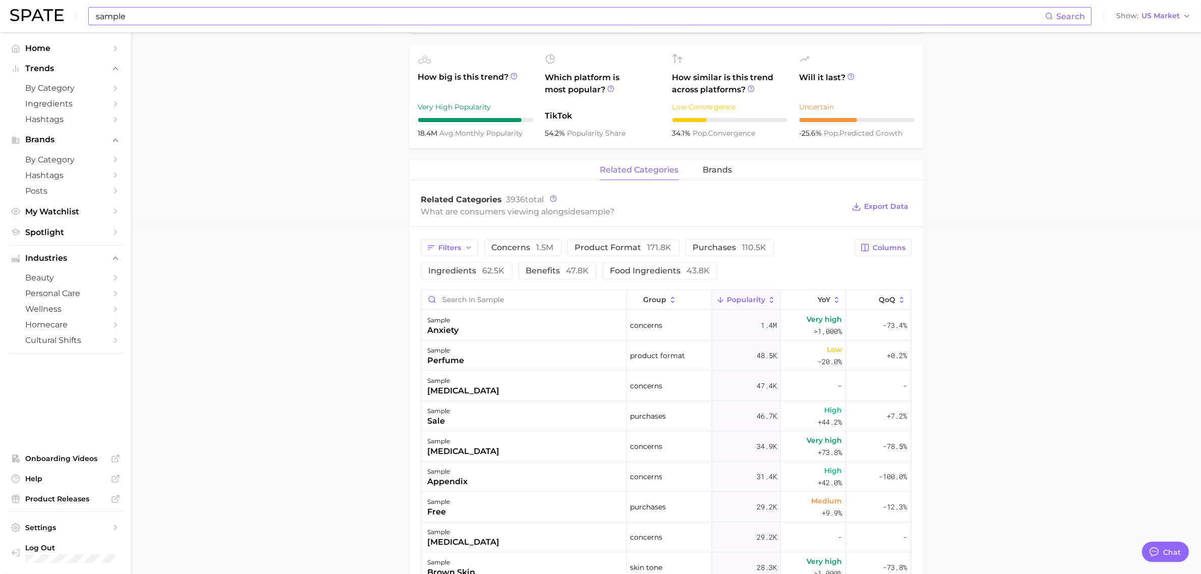
scroll to position [356, 0]
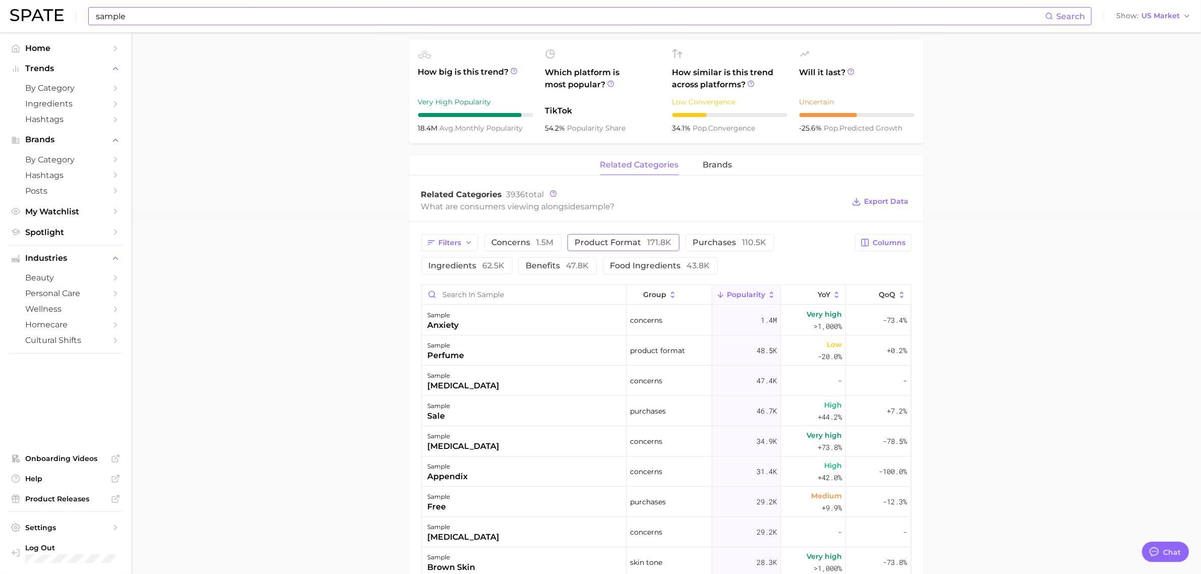
click at [602, 238] on button "product format 171.8k" at bounding box center [624, 242] width 112 height 17
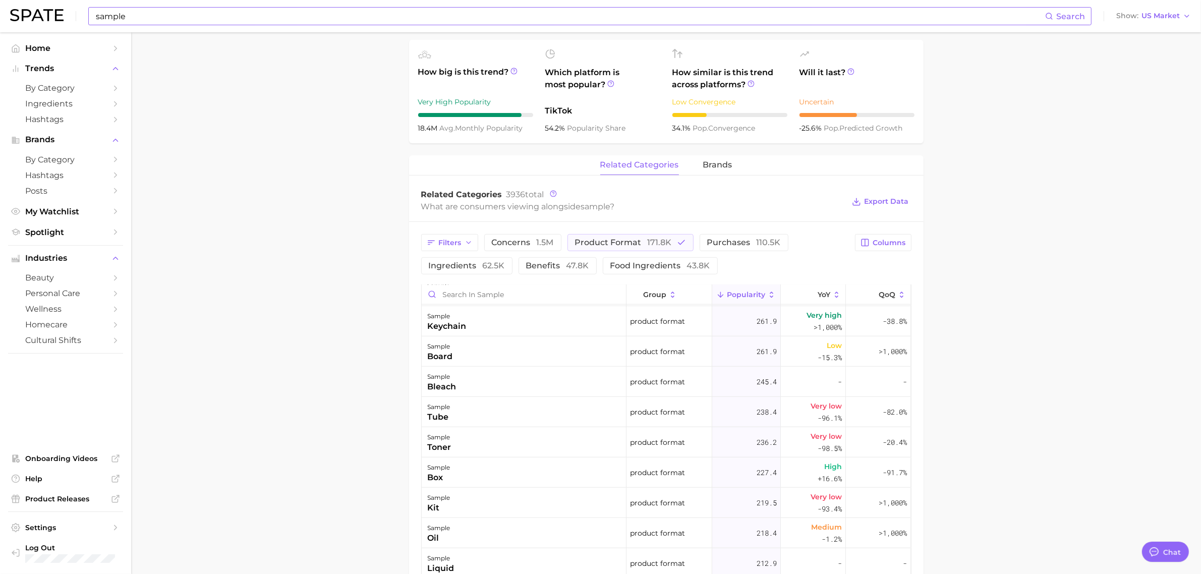
scroll to position [1305, 0]
